Goal: Task Accomplishment & Management: Complete application form

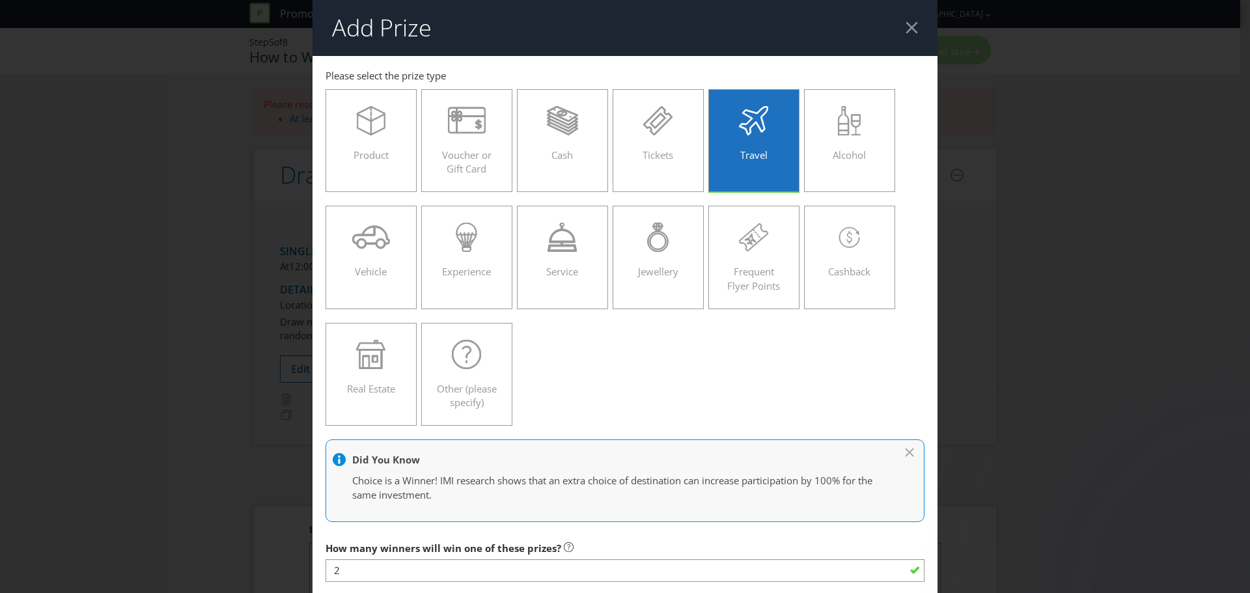
select select "FLIGHTS"
select select "ECONOMY"
select select "RETURN"
select select "NO_BETWEEN_DATES"
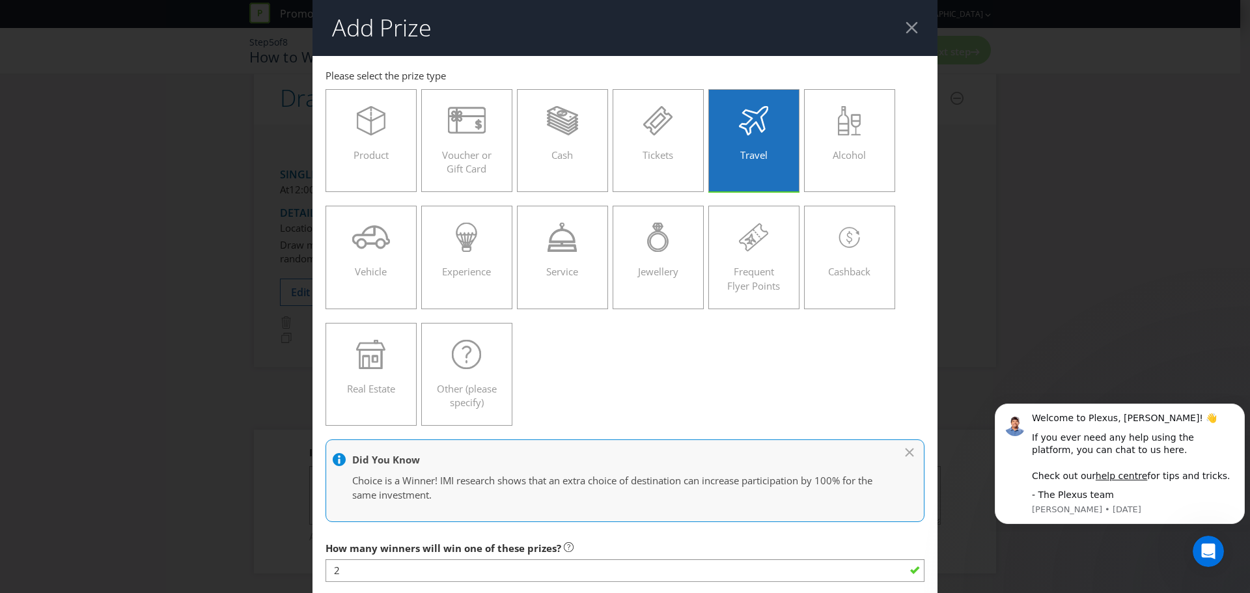
scroll to position [1786, 0]
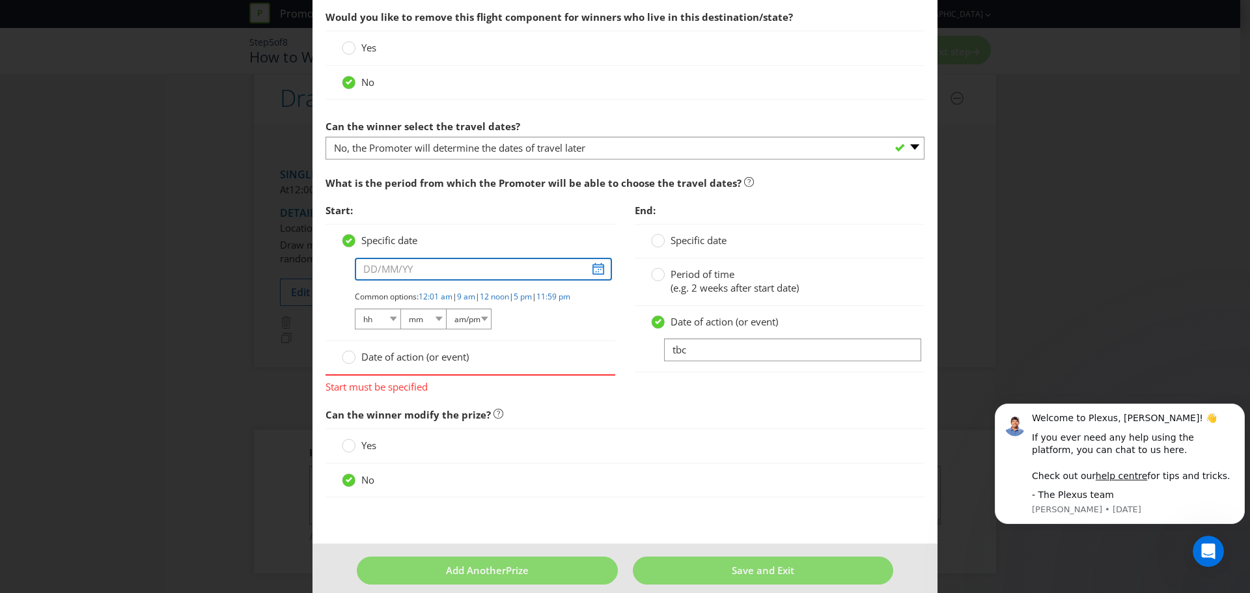
click at [592, 270] on input "text" at bounding box center [483, 269] width 257 height 23
click at [397, 264] on input "text" at bounding box center [483, 269] width 257 height 23
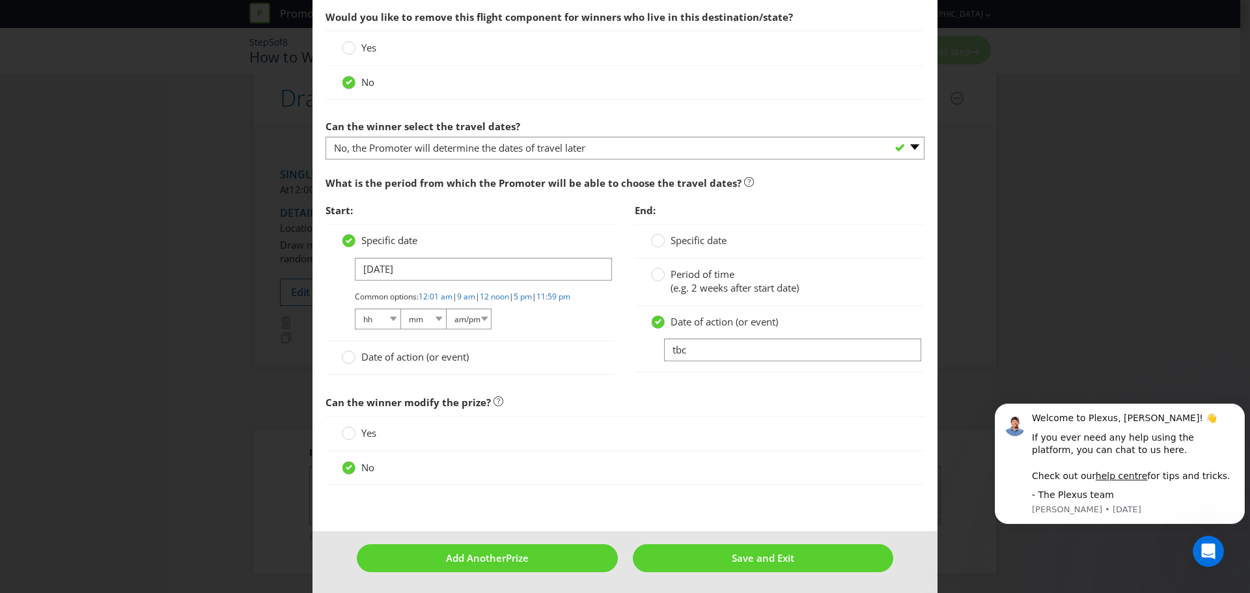
type input "[DATE]"
click at [415, 363] on span "Date of action (or event)" at bounding box center [414, 356] width 107 height 13
click at [0, 0] on input "Date of action (or event)" at bounding box center [0, 0] width 0 height 0
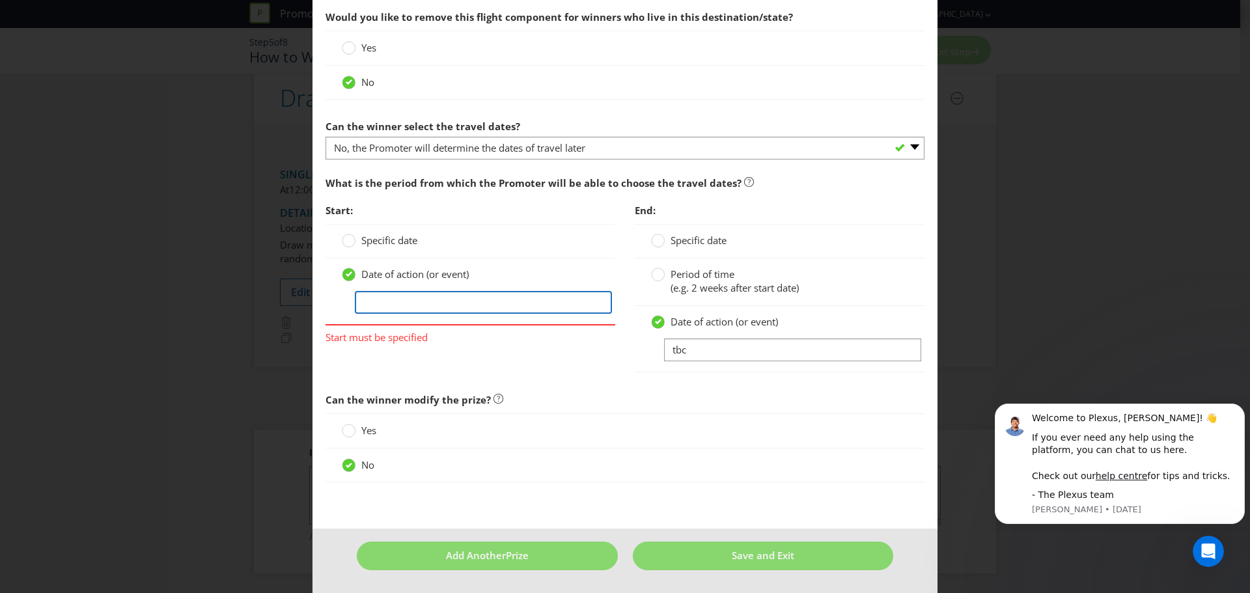
click at [397, 299] on input "text" at bounding box center [483, 302] width 257 height 23
type input "P"
drag, startPoint x: 486, startPoint y: 305, endPoint x: 362, endPoint y: 333, distance: 127.5
click at [180, 286] on div "Add Prize [GEOGRAPHIC_DATA] [GEOGRAPHIC_DATA] [GEOGRAPHIC_DATA] [GEOGRAPHIC_DAT…" at bounding box center [625, 296] width 1250 height 593
type input "[DATE] - [DATE]"
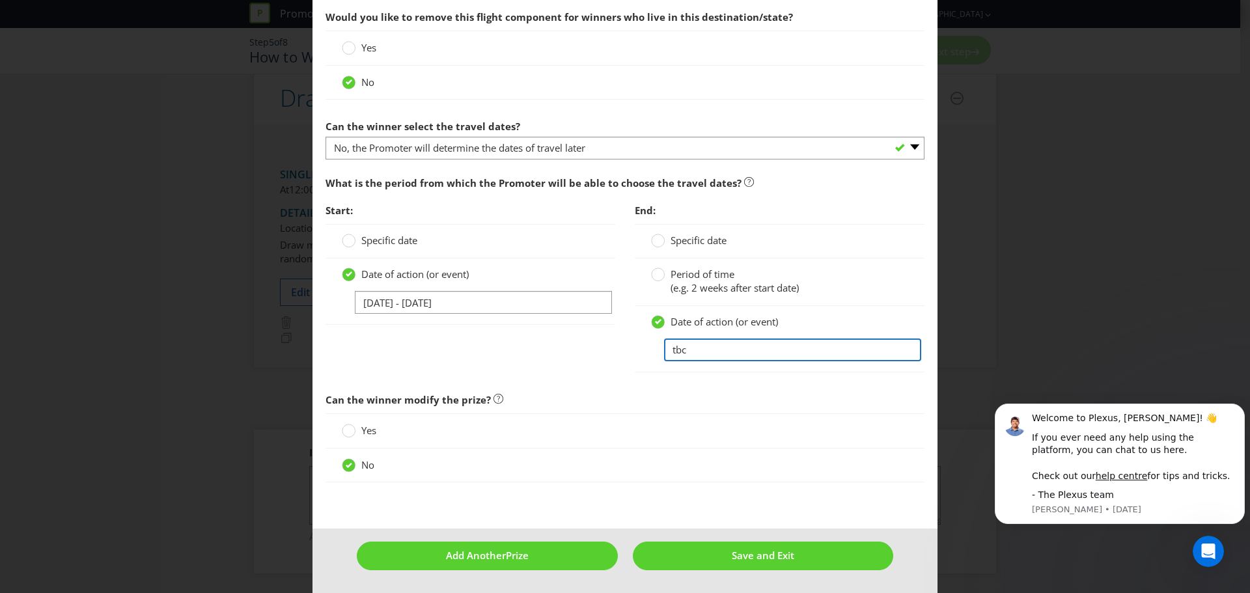
drag, startPoint x: 725, startPoint y: 351, endPoint x: 736, endPoint y: 334, distance: 20.6
click at [636, 335] on div "Date of action (or event) tbc" at bounding box center [780, 339] width 290 height 66
paste input "[DATE] - [DATE]"
type input "[DATE] - [DATE]"
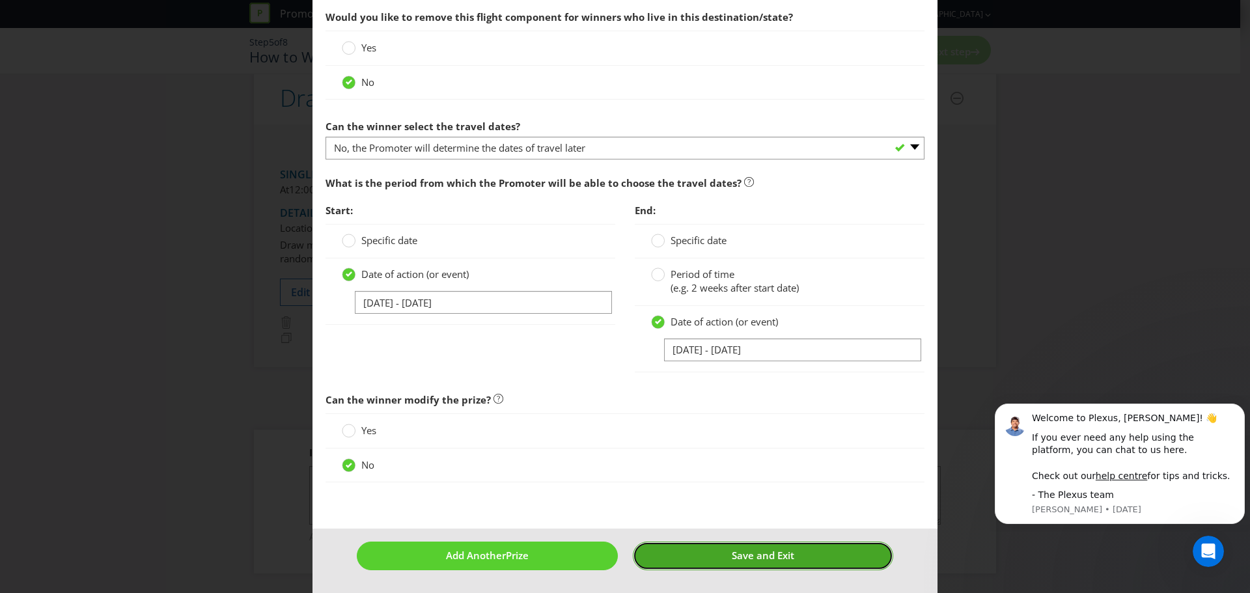
drag, startPoint x: 744, startPoint y: 559, endPoint x: 675, endPoint y: 33, distance: 530.6
click at [744, 559] on span "Save and Exit" at bounding box center [763, 555] width 63 height 13
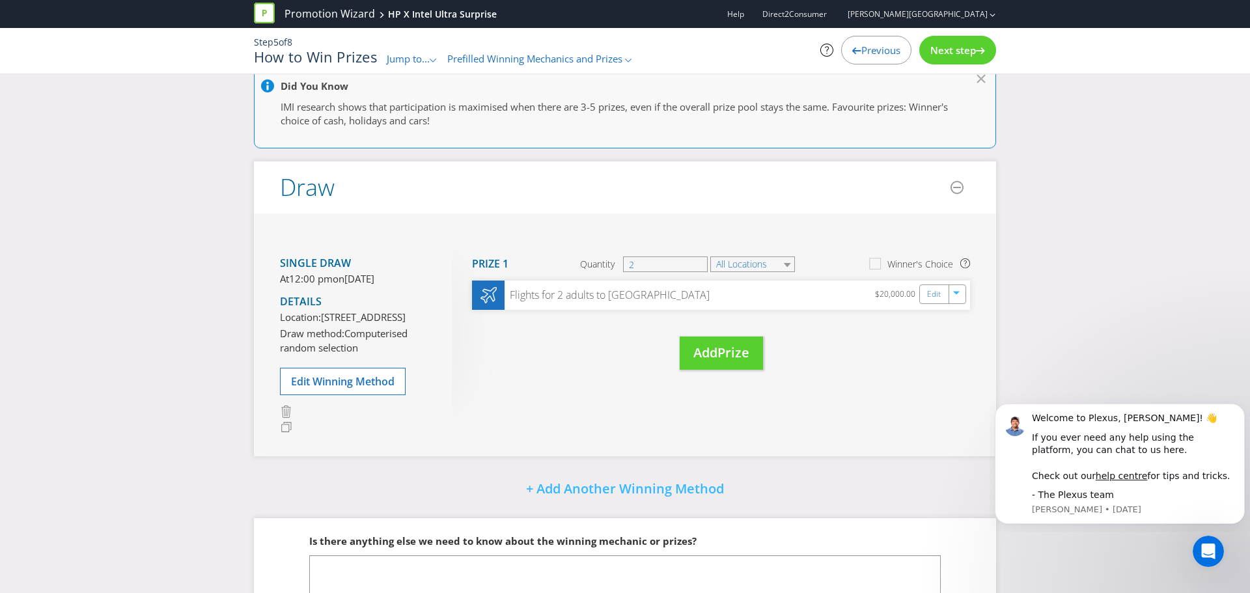
scroll to position [249, 0]
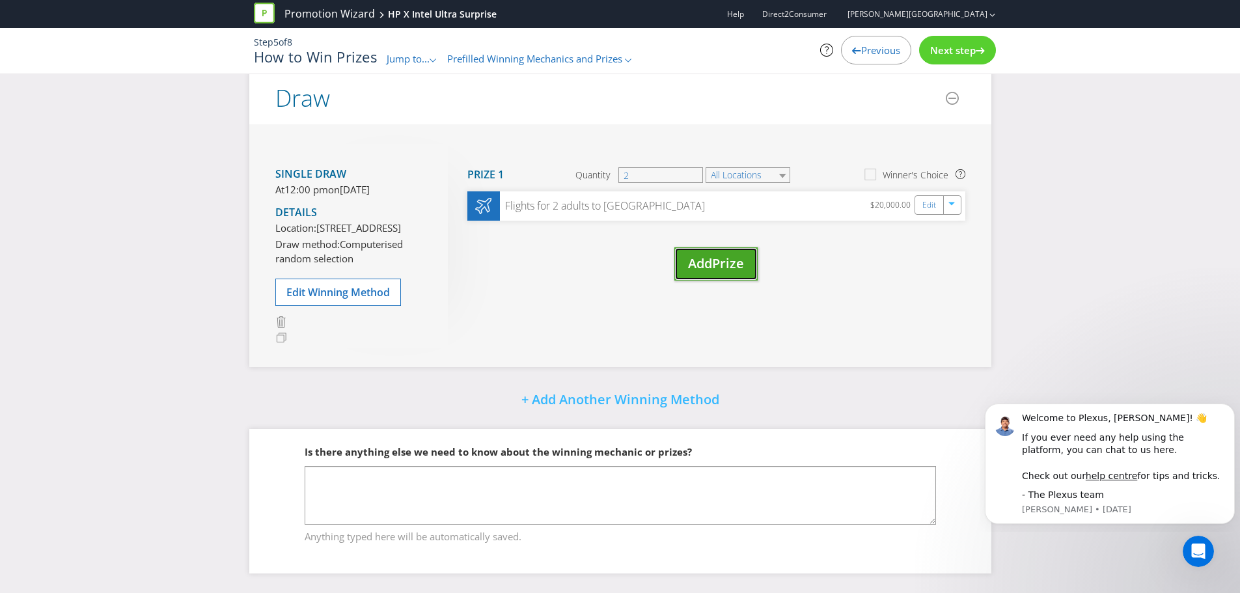
click at [731, 255] on span "Prize" at bounding box center [728, 264] width 32 height 18
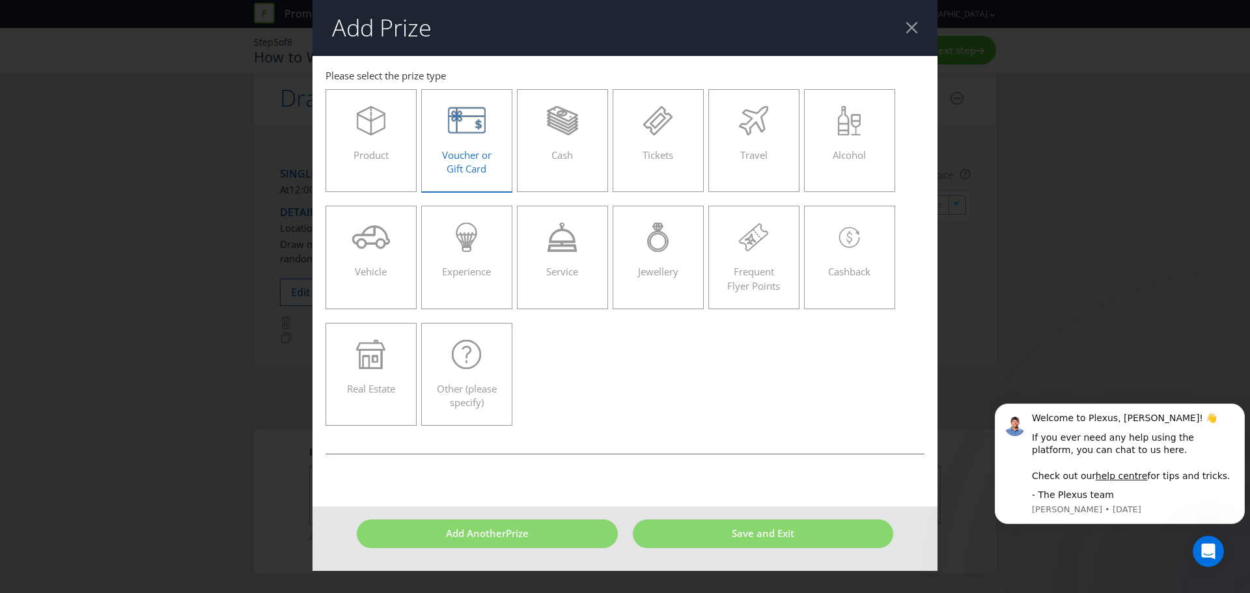
click at [455, 137] on div "Voucher or Gift Card" at bounding box center [467, 135] width 64 height 59
click at [0, 0] on input "Voucher or Gift Card" at bounding box center [0, 0] width 0 height 0
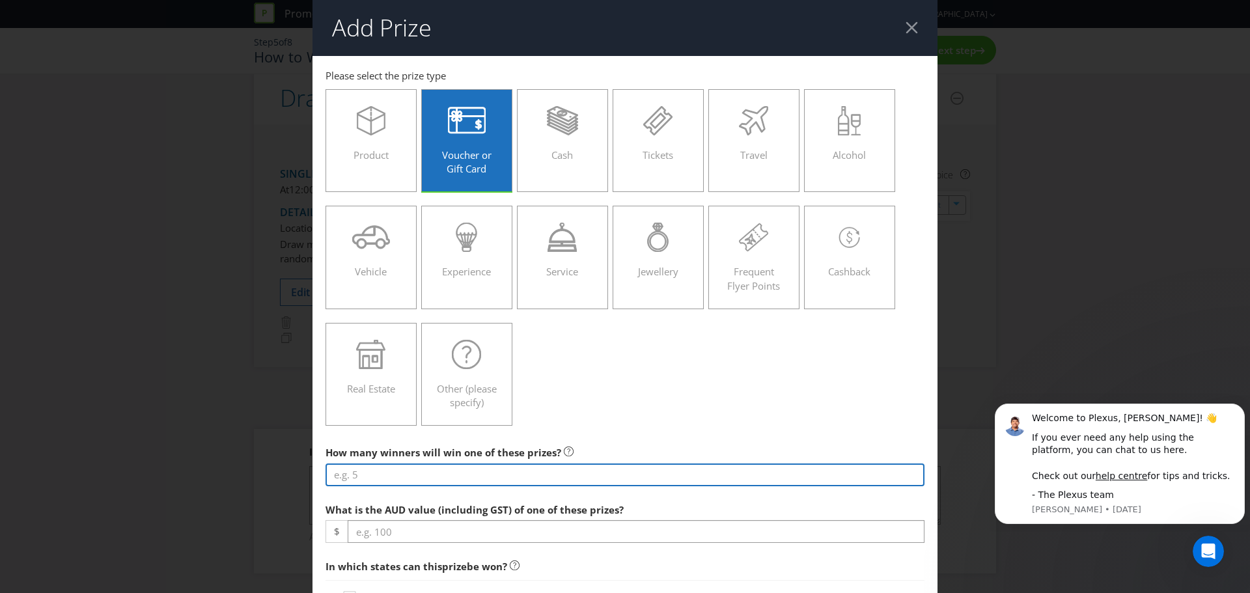
drag, startPoint x: 382, startPoint y: 469, endPoint x: 394, endPoint y: 472, distance: 12.6
click at [382, 469] on input "number" at bounding box center [625, 475] width 599 height 23
